Goal: Find specific page/section: Find specific page/section

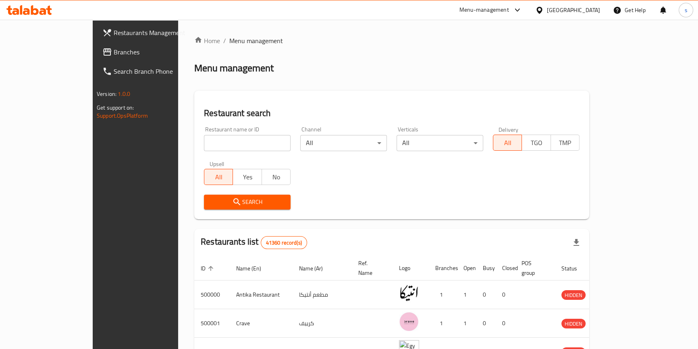
click at [204, 135] on input "search" at bounding box center [247, 143] width 87 height 16
paste input "من 8:30 الى 9:30 كام سا"
type input "م"
click at [547, 14] on div at bounding box center [541, 10] width 12 height 9
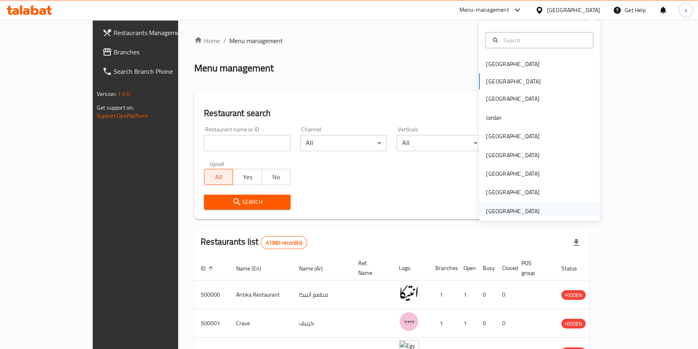
click at [535, 209] on div "[GEOGRAPHIC_DATA]" at bounding box center [512, 211] width 66 height 19
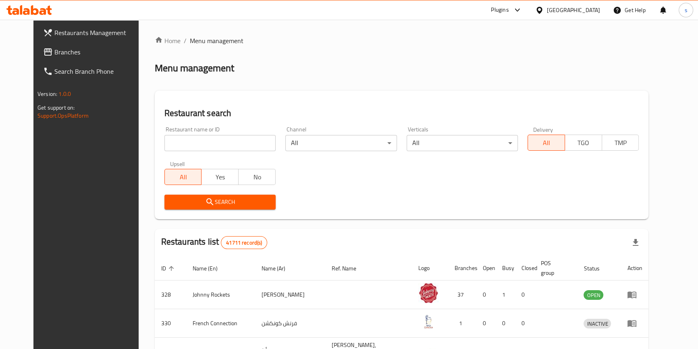
click at [195, 147] on div "Home / Menu management Menu management Restaurant search Restaurant name or ID …" at bounding box center [402, 299] width 494 height 526
click at [195, 146] on input "search" at bounding box center [219, 143] width 111 height 16
paste input "من 8:30 الى 9:30 كام سا"
click at [194, 147] on input "من 8:30 الى 9:30 كام سا" at bounding box center [219, 143] width 111 height 16
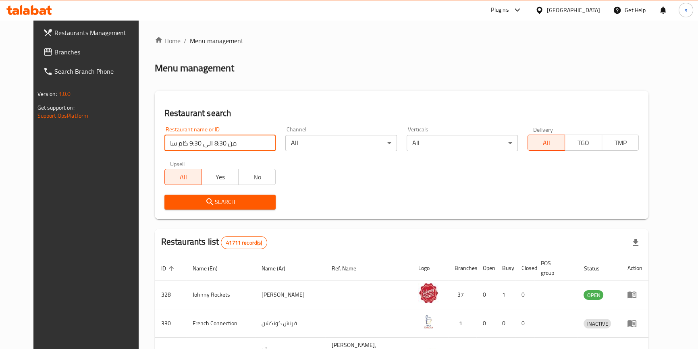
click at [194, 147] on input "من 8:30 الى 9:30 كام سا" at bounding box center [219, 143] width 111 height 16
paste input "779363"
type input "779363"
click button "Search" at bounding box center [219, 202] width 111 height 15
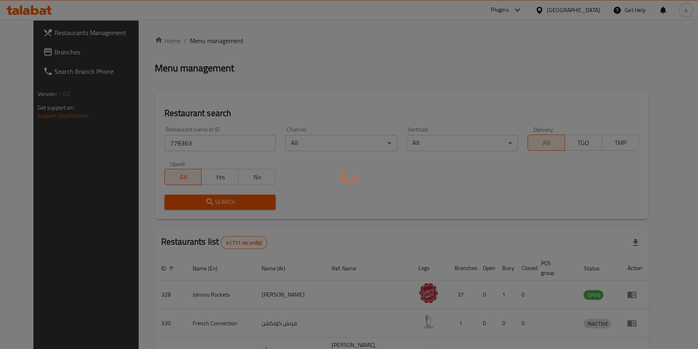
click at [44, 56] on div at bounding box center [349, 174] width 698 height 349
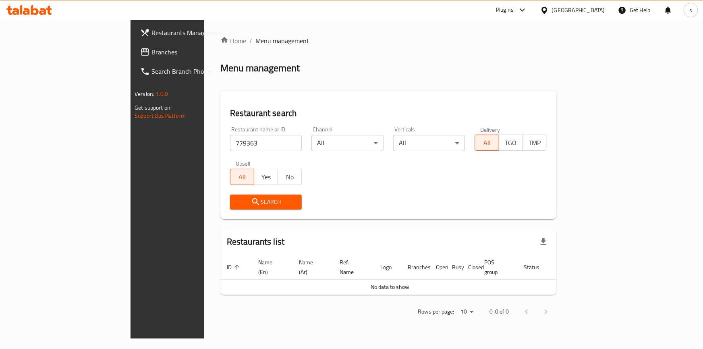
click at [151, 55] on span "Branches" at bounding box center [196, 52] width 90 height 10
